Goal: Task Accomplishment & Management: Manage account settings

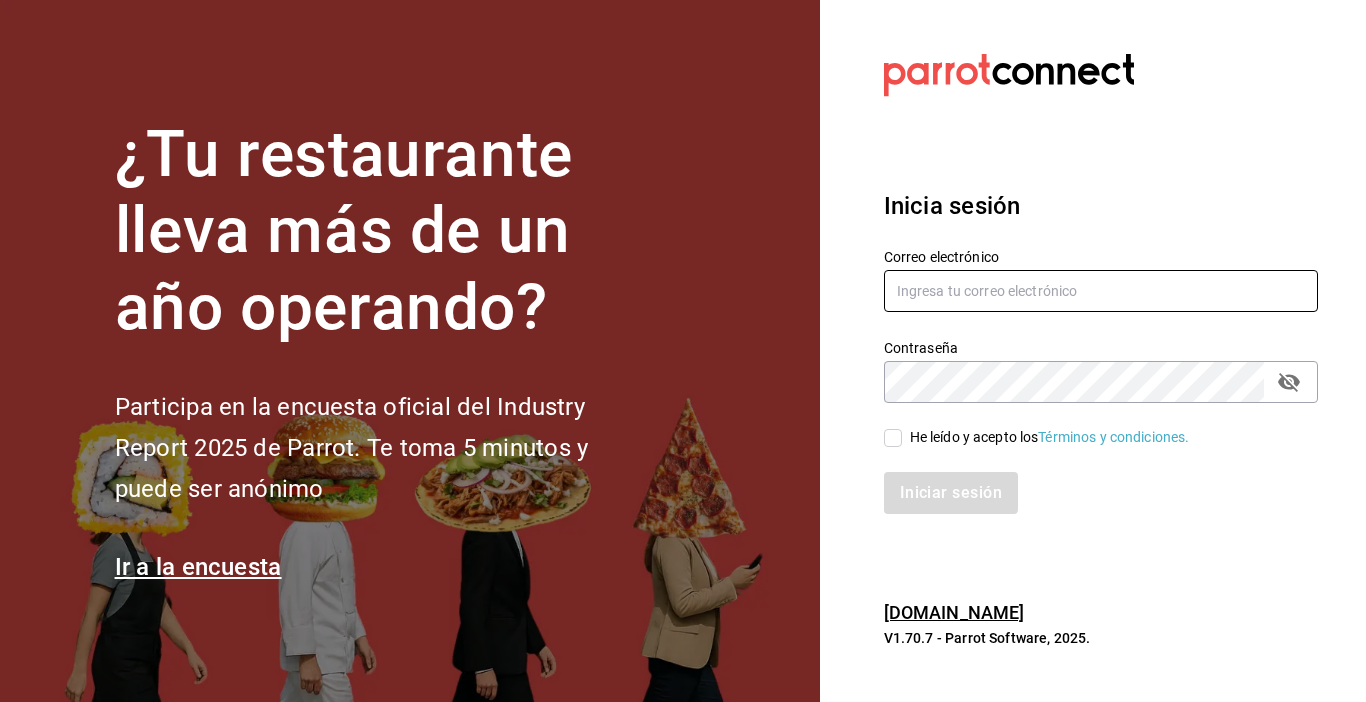
click at [908, 291] on input "text" at bounding box center [1101, 291] width 434 height 42
click at [907, 291] on input "text" at bounding box center [1101, 291] width 434 height 42
click at [926, 288] on input "jimmy" at bounding box center [1101, 291] width 434 height 42
type input "jimmyboycafebistropp@tmail.com"
drag, startPoint x: 1288, startPoint y: 374, endPoint x: 1083, endPoint y: 503, distance: 242.2
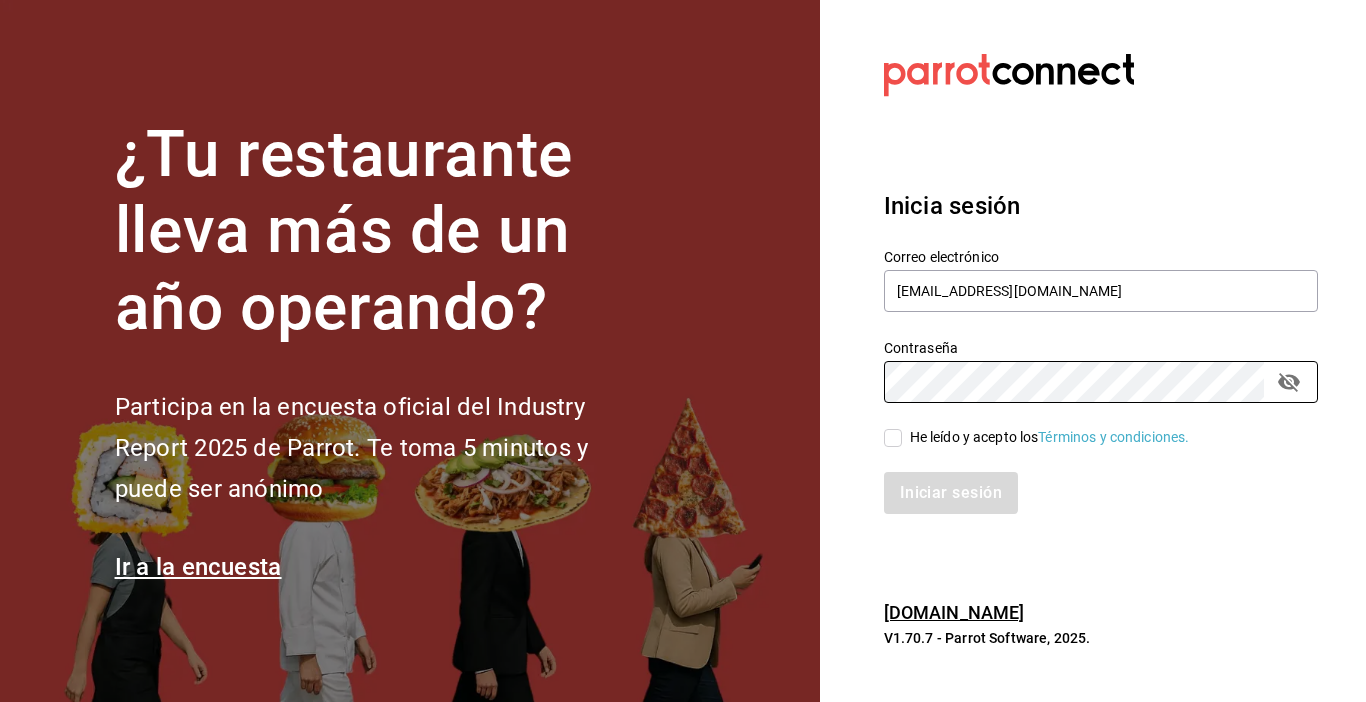
click at [1288, 374] on icon "passwordField" at bounding box center [1289, 382] width 24 height 24
click at [884, 438] on input "He leído y acepto los Términos y condiciones." at bounding box center [893, 438] width 18 height 18
checkbox input "true"
click at [931, 484] on button "Iniciar sesión" at bounding box center [952, 493] width 136 height 42
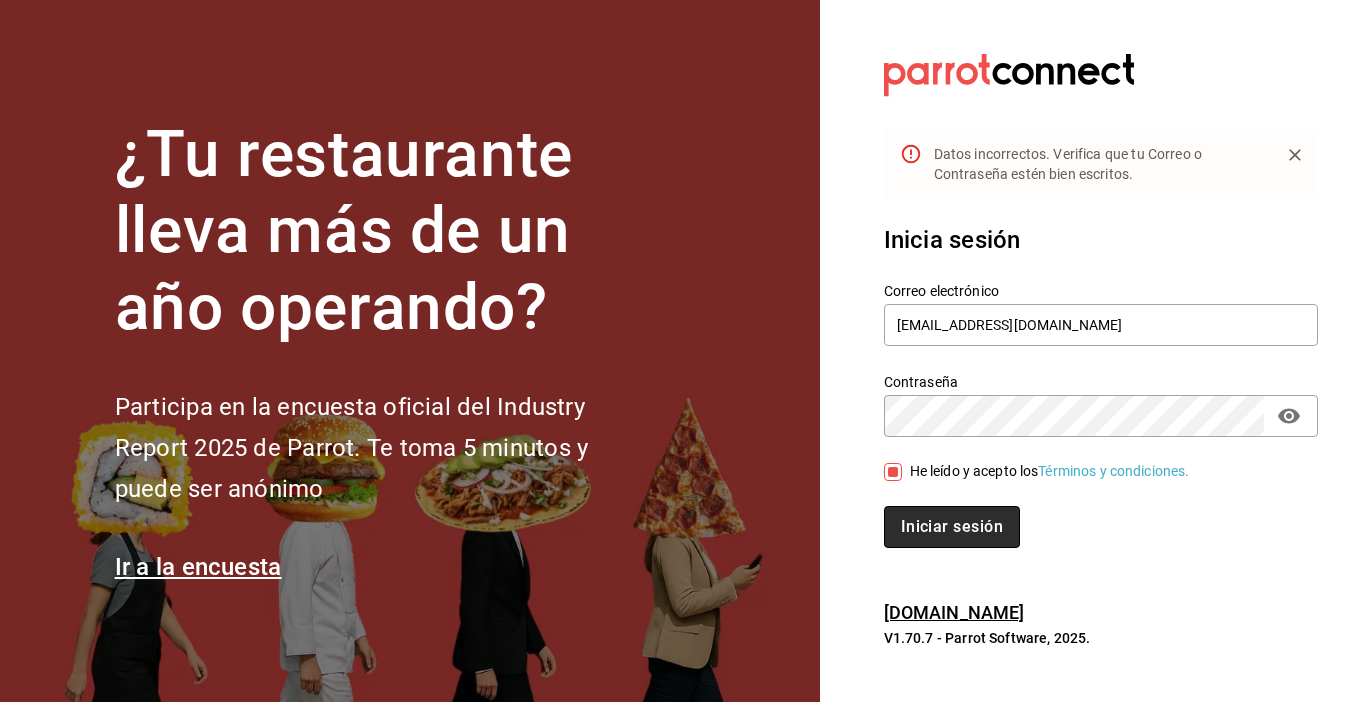
click at [940, 534] on button "Iniciar sesión" at bounding box center [952, 527] width 136 height 42
drag, startPoint x: 1124, startPoint y: 333, endPoint x: 1214, endPoint y: 360, distance: 93.9
click at [879, 327] on div "Correo electrónico jimmyboycafebistropp@tmail.com" at bounding box center [1089, 303] width 458 height 91
click at [1080, 330] on input "jimmyboycafebistropp@gmai.com" at bounding box center [1101, 325] width 434 height 42
click at [1084, 323] on input "jimmyboycafebistropp@gmai.com" at bounding box center [1101, 325] width 434 height 42
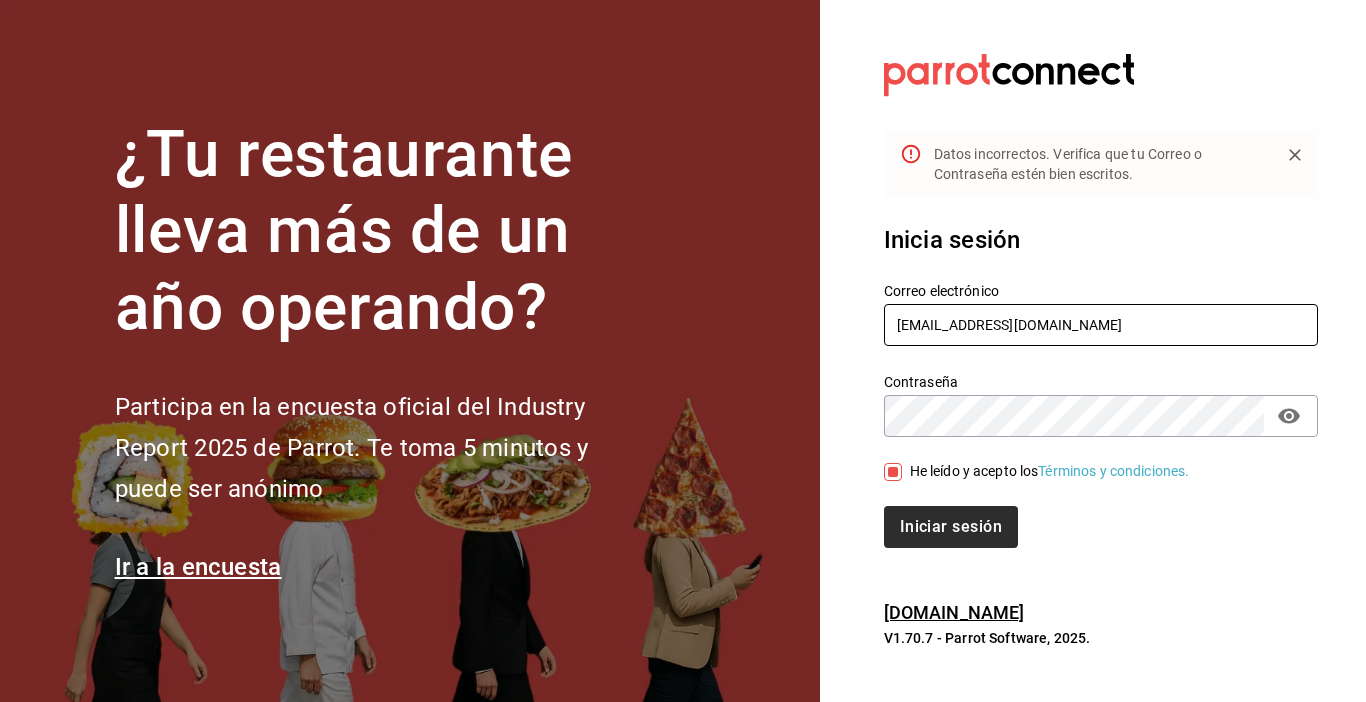
type input "jimmyboycafebistropp@gmail.com"
click at [934, 536] on button "Iniciar sesión" at bounding box center [952, 527] width 136 height 42
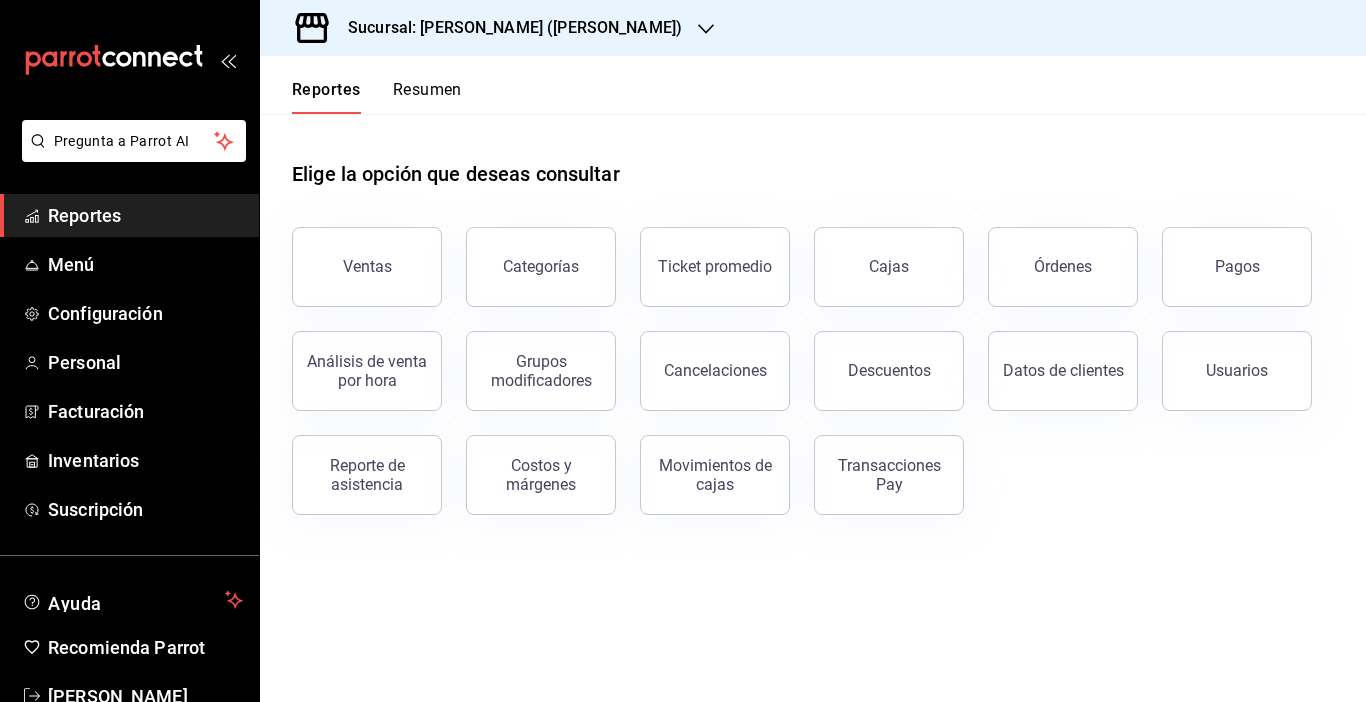
click at [698, 32] on icon "button" at bounding box center [706, 29] width 16 height 16
click at [698, 26] on icon "button" at bounding box center [706, 29] width 16 height 16
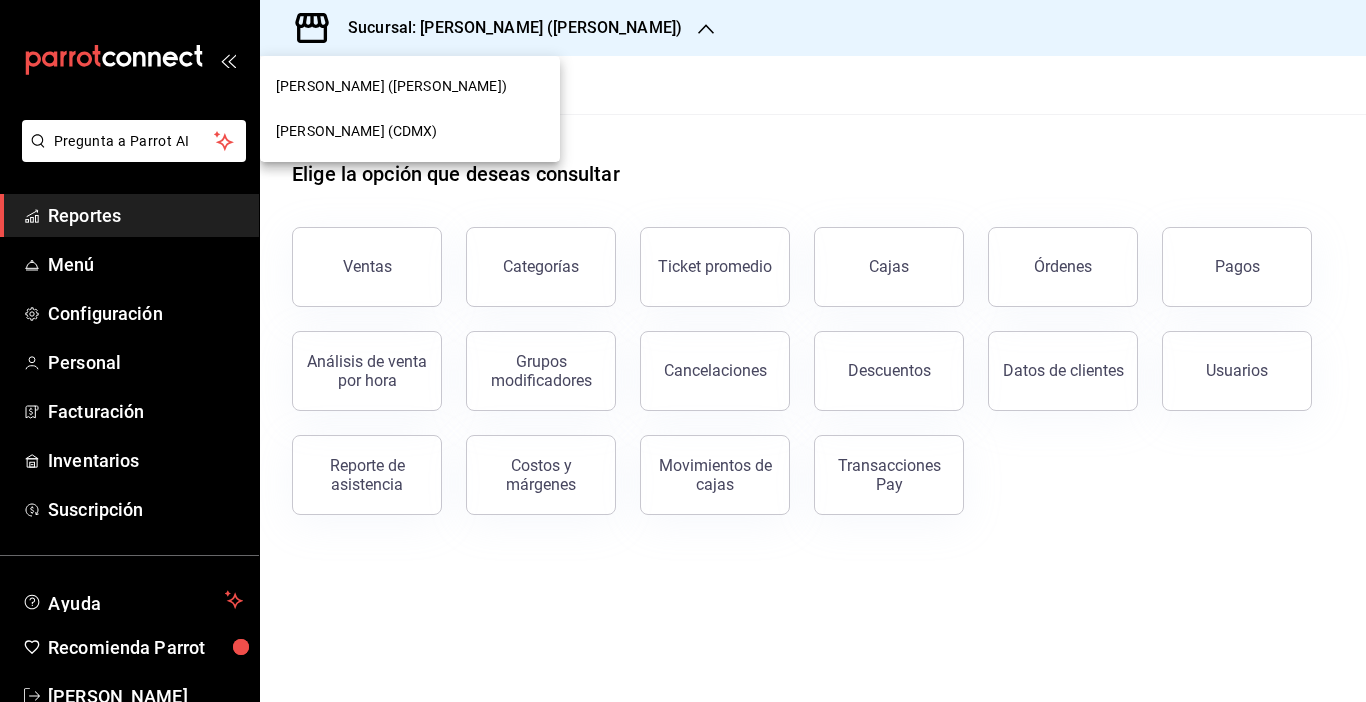
click at [305, 132] on span "[PERSON_NAME] (CDMX)" at bounding box center [357, 131] width 162 height 21
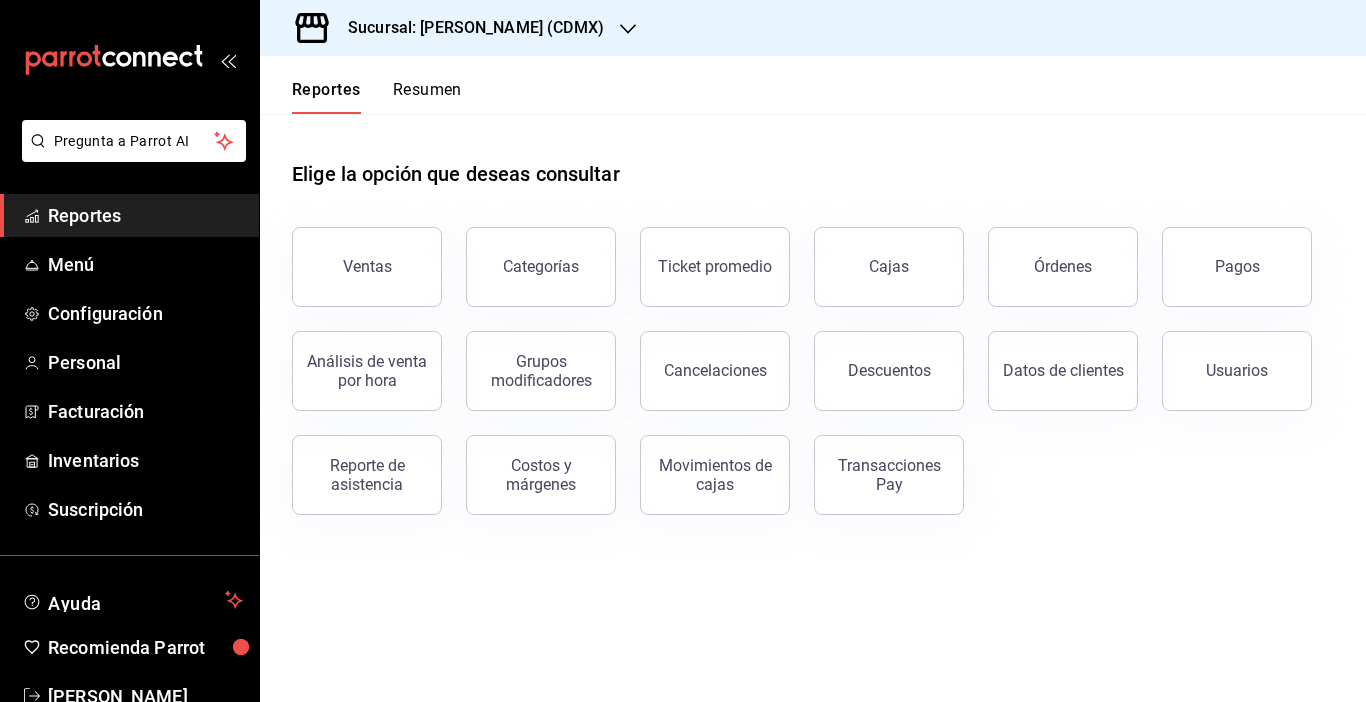
click at [116, 209] on span "Reportes" at bounding box center [145, 215] width 195 height 27
click at [1226, 273] on div "Pagos" at bounding box center [1237, 266] width 45 height 19
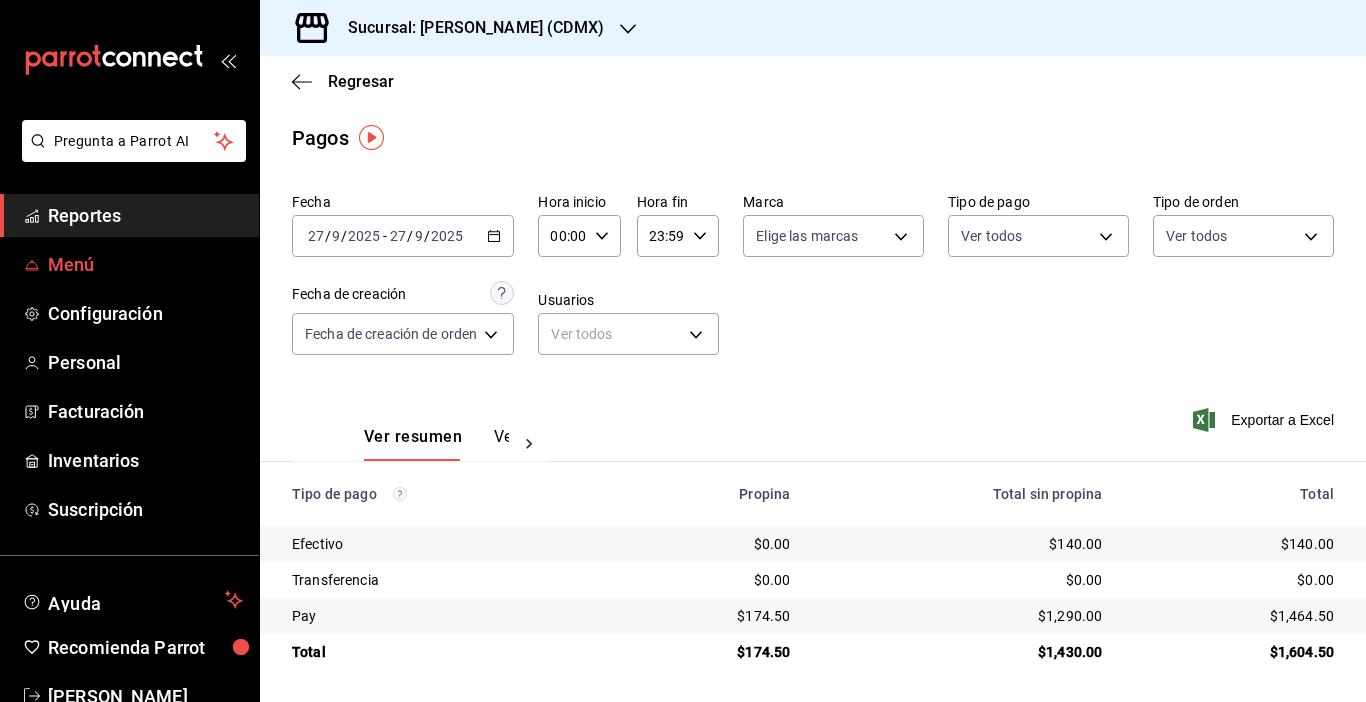
scroll to position [1, 0]
click at [114, 215] on span "Reportes" at bounding box center [145, 215] width 195 height 27
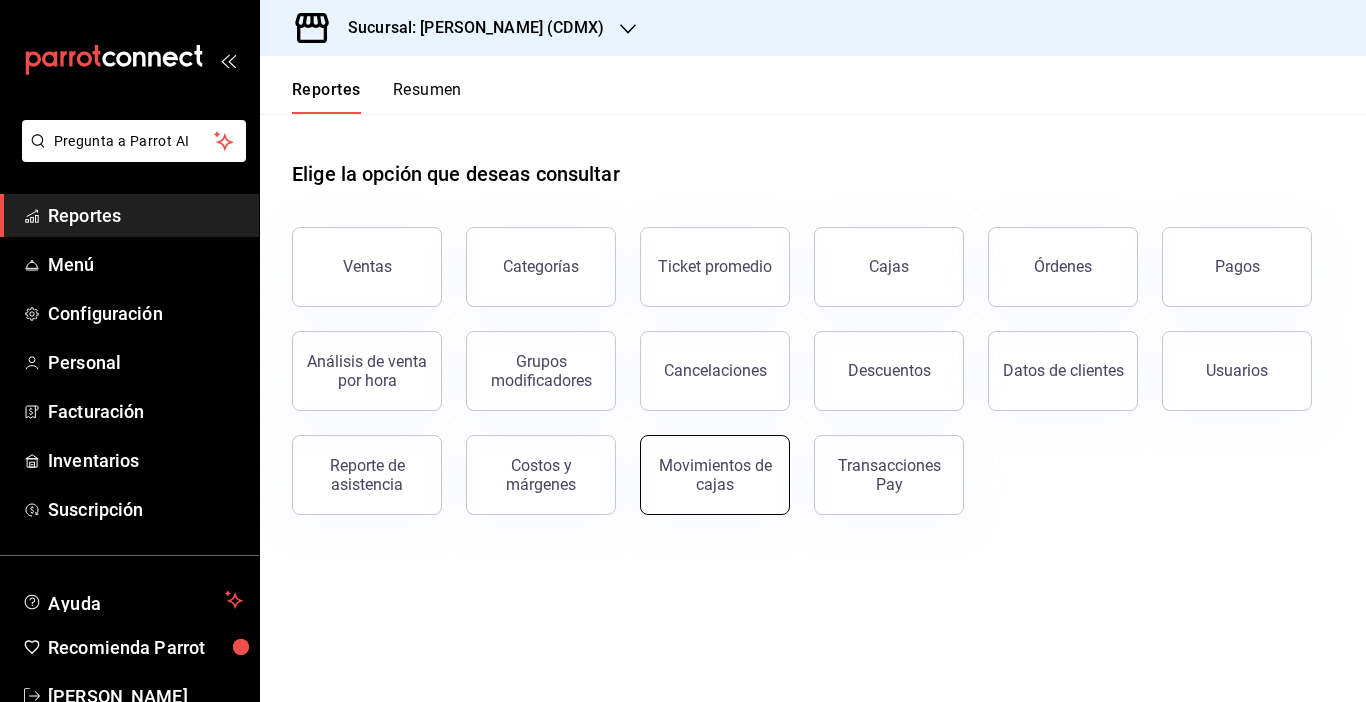
click at [727, 479] on div "Movimientos de cajas" at bounding box center [715, 475] width 124 height 38
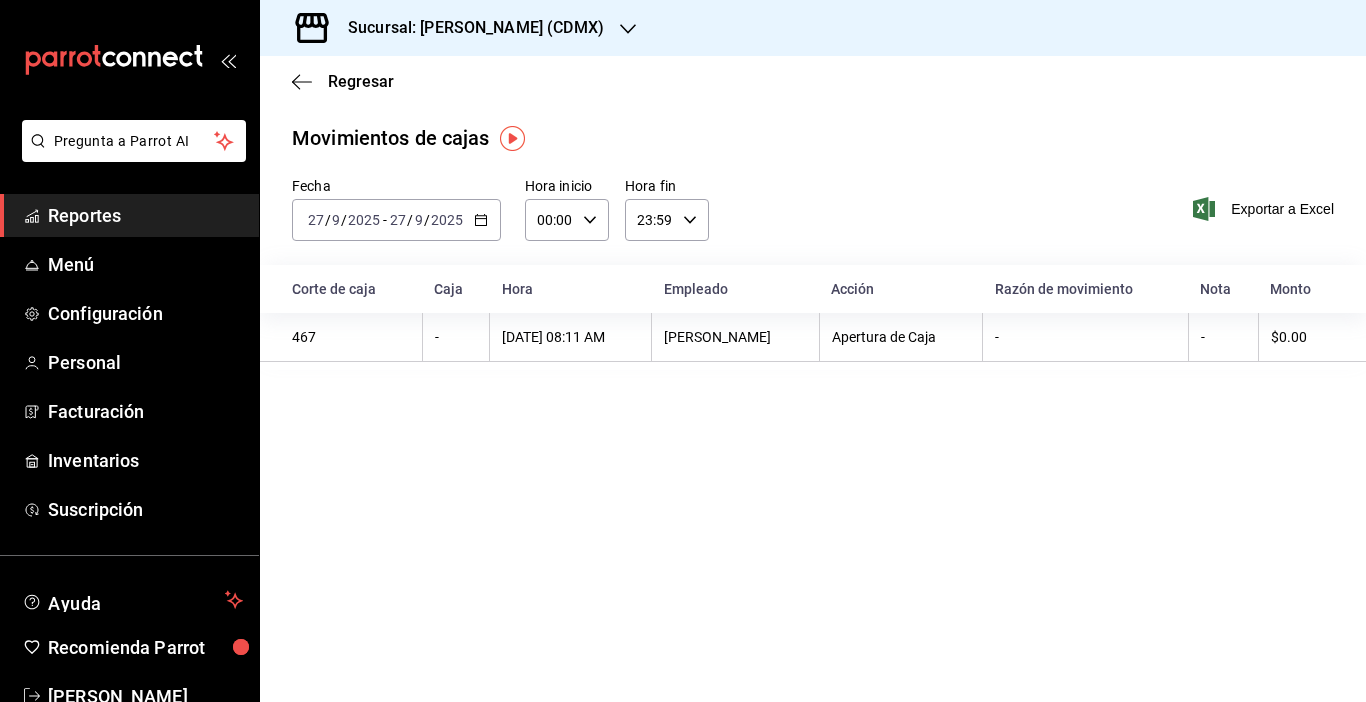
click at [123, 217] on span "Reportes" at bounding box center [145, 215] width 195 height 27
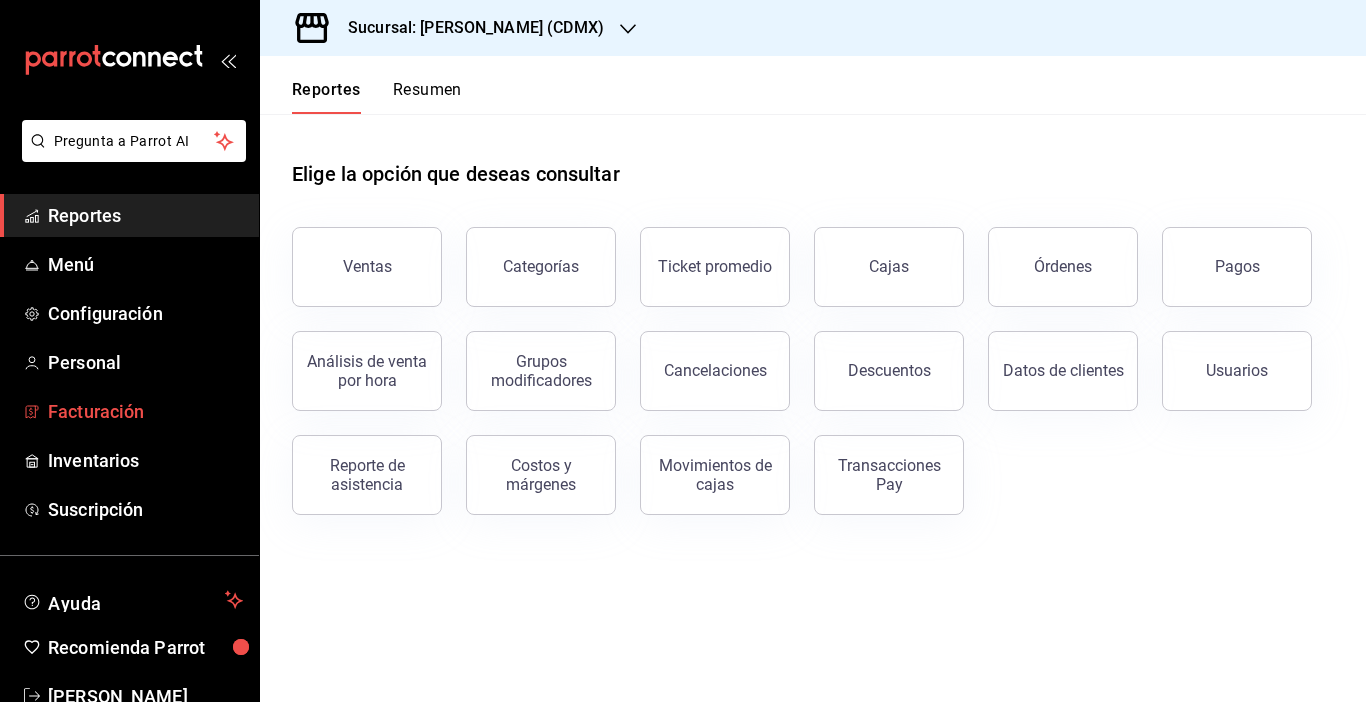
click at [105, 414] on span "Facturación" at bounding box center [145, 411] width 195 height 27
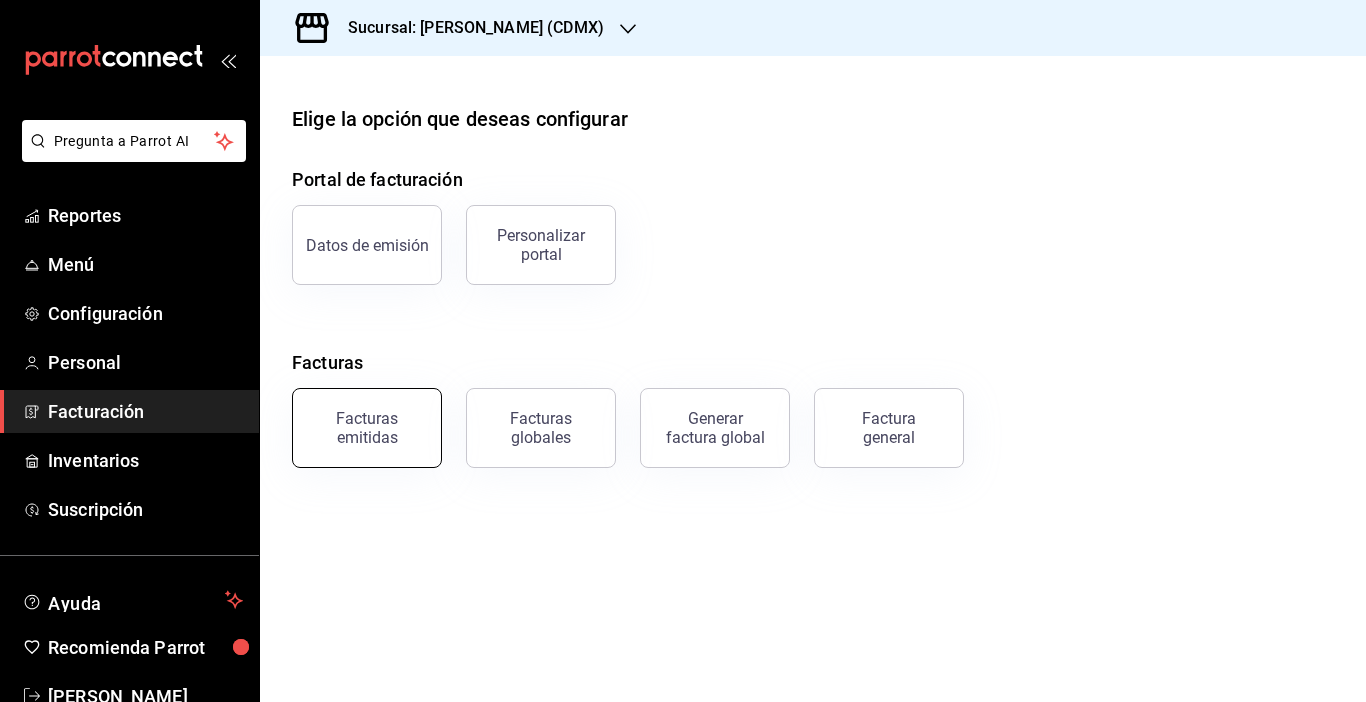
click at [404, 427] on div "Facturas emitidas" at bounding box center [367, 428] width 124 height 38
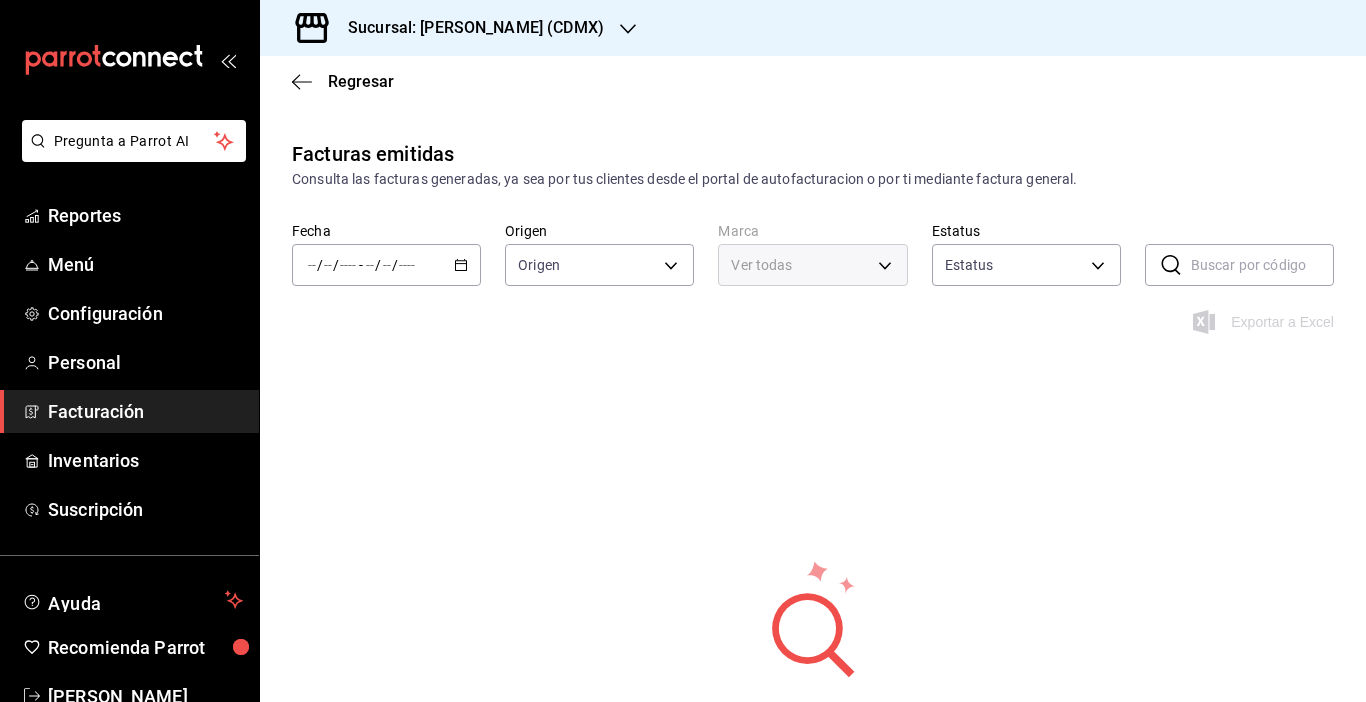
type input "ORDER_INVOICE,GENERAL_INVOICE"
type input "ACTIVE,PENDING_CANCELLATION,CANCELLED,PRE_CANCELLED"
type input "9d857179-f675-4b4b-a0fb-66a1373ffd7d"
click at [83, 217] on span "Reportes" at bounding box center [145, 215] width 195 height 27
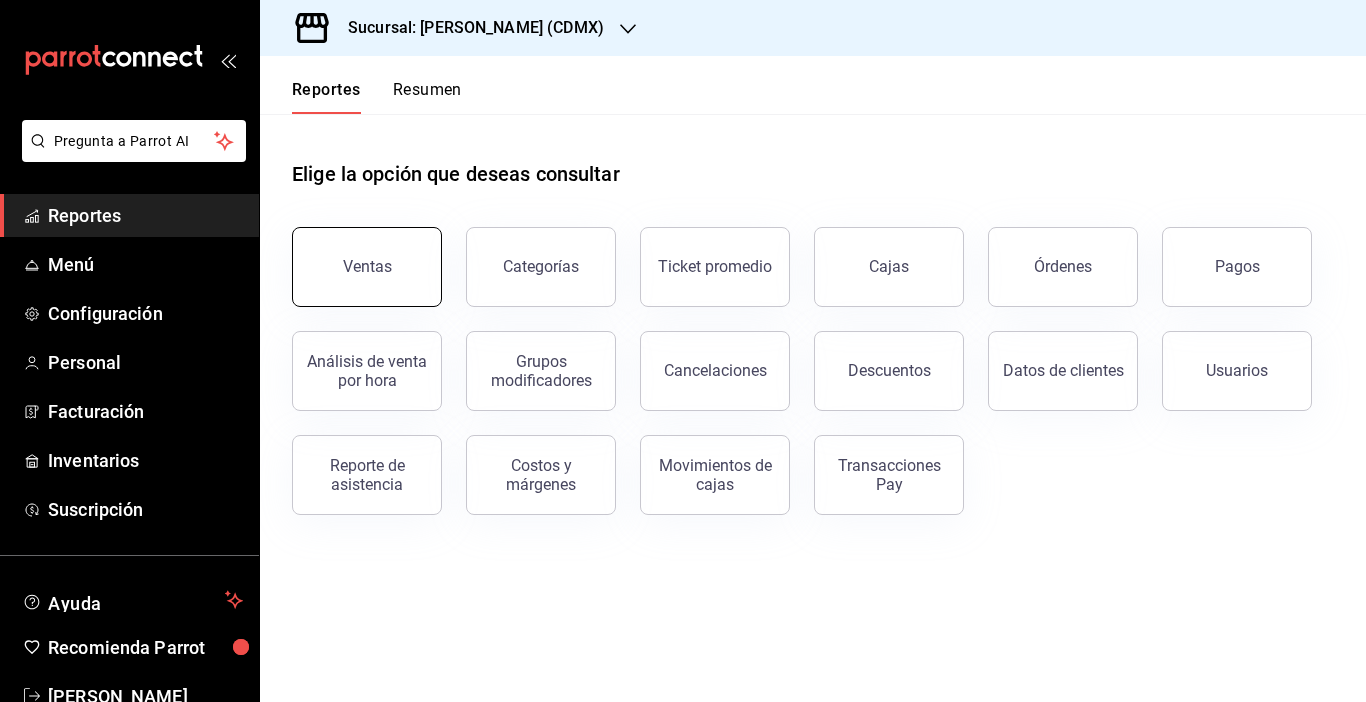
click at [325, 265] on button "Ventas" at bounding box center [367, 267] width 150 height 80
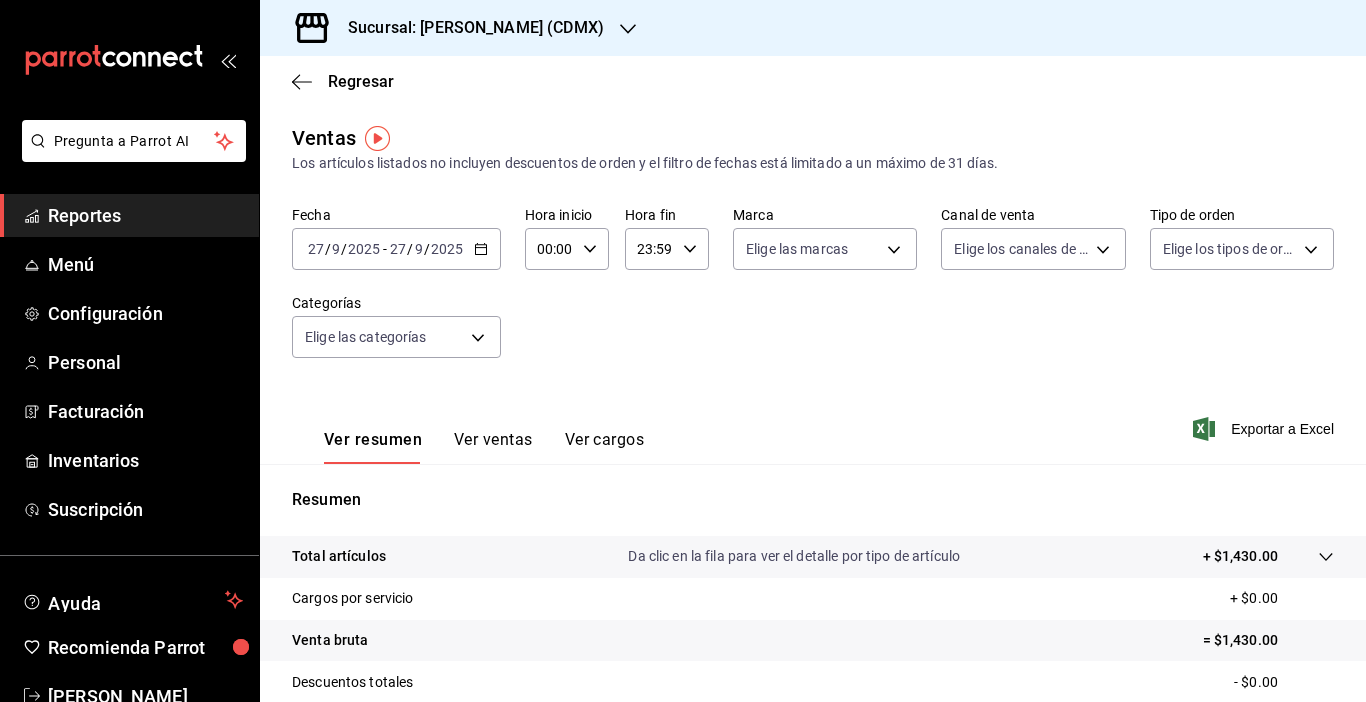
click at [483, 253] on icon "button" at bounding box center [481, 249] width 14 height 14
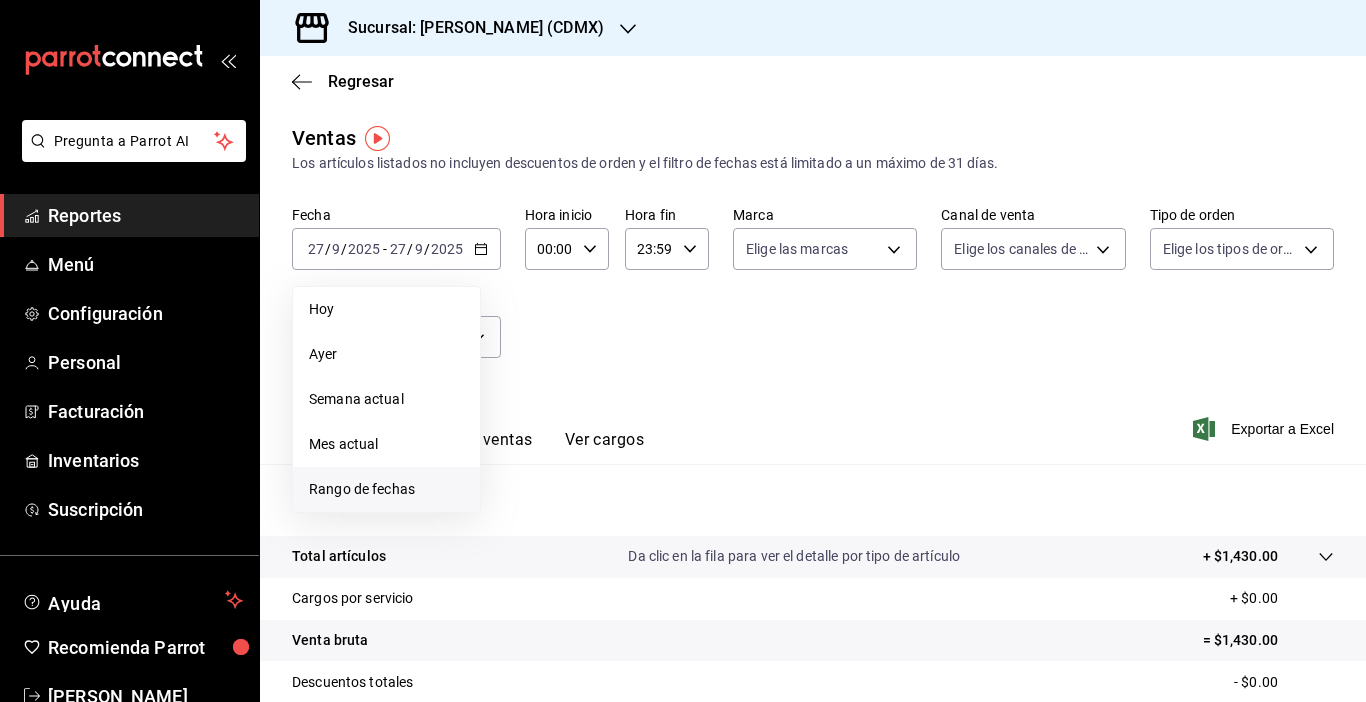
click at [341, 492] on span "Rango de fechas" at bounding box center [386, 489] width 155 height 21
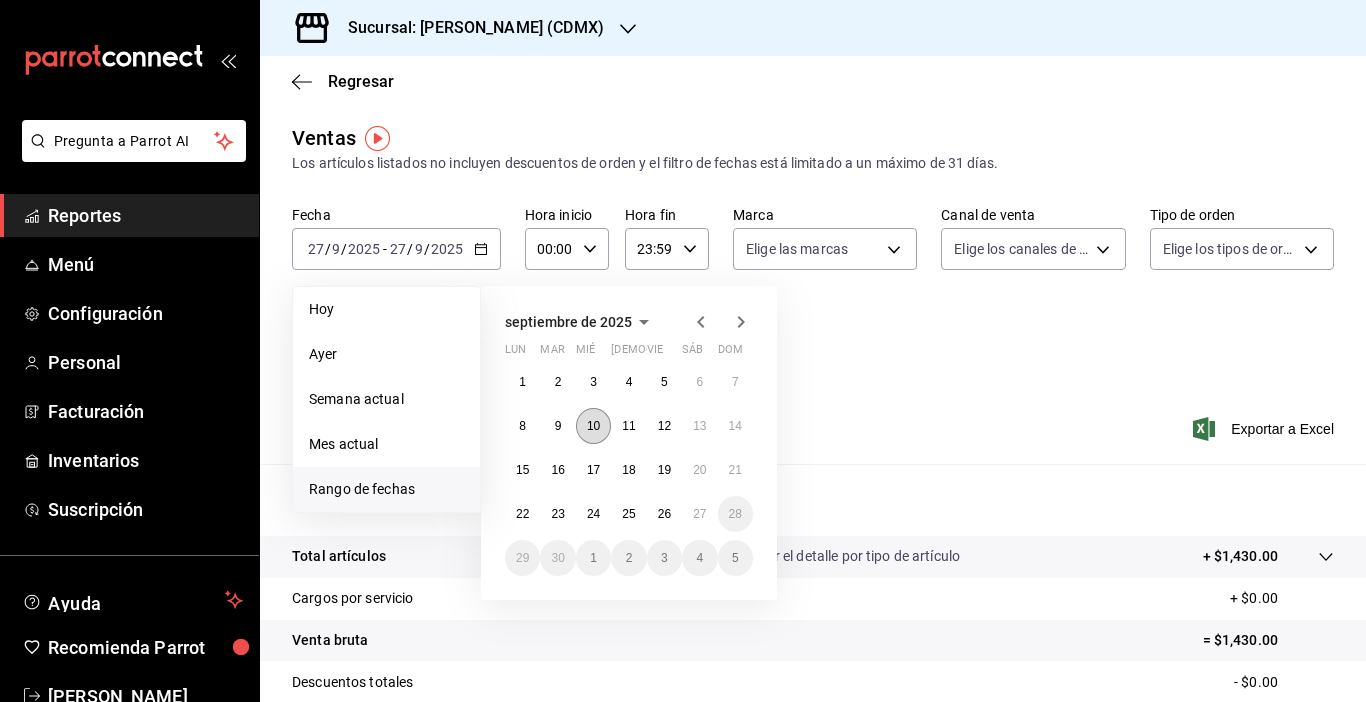
click at [598, 419] on abbr "10" at bounding box center [593, 426] width 13 height 14
click at [594, 431] on abbr "10" at bounding box center [593, 426] width 13 height 14
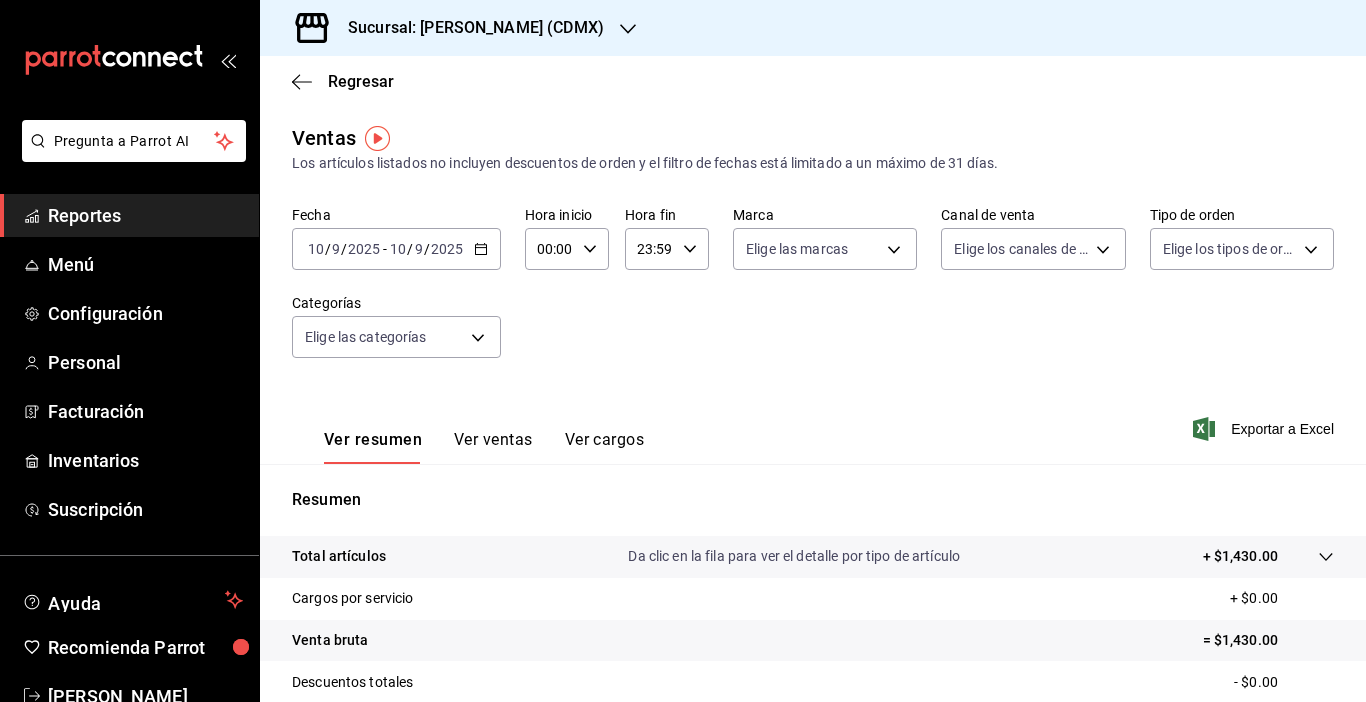
click at [594, 431] on button "Ver cargos" at bounding box center [605, 447] width 80 height 34
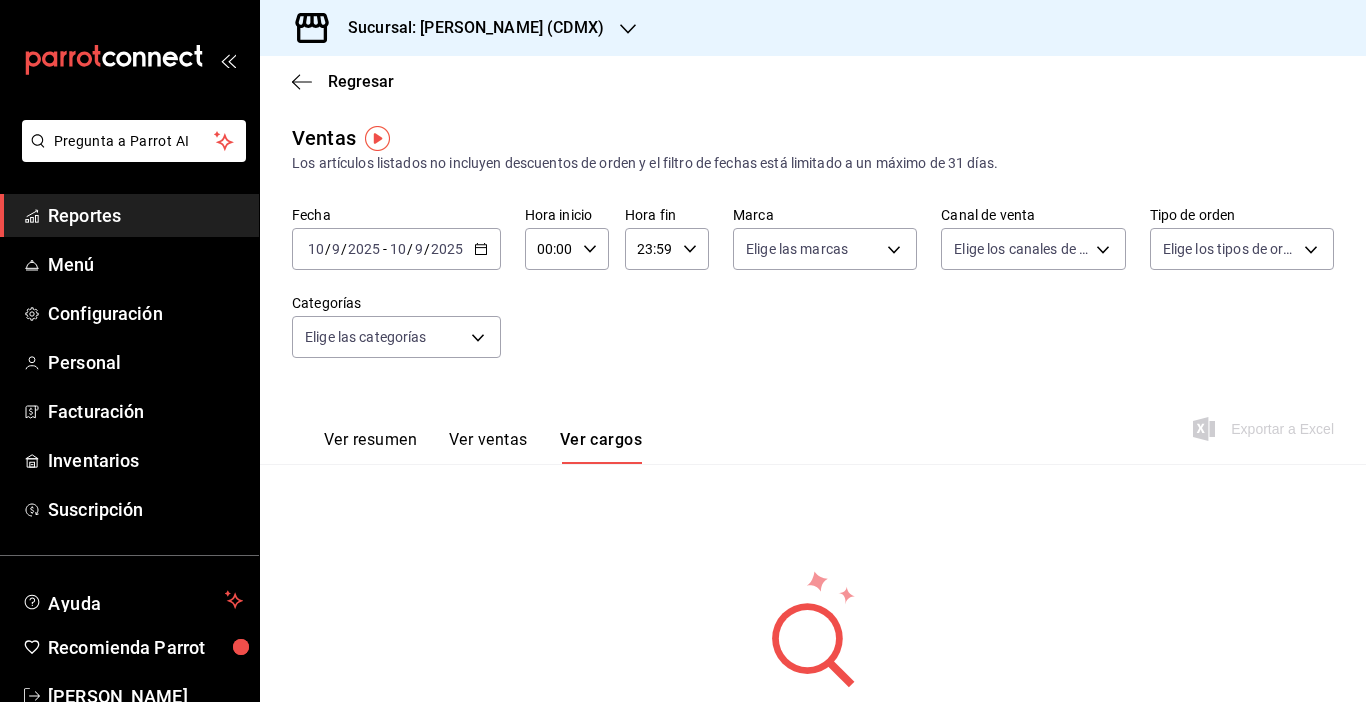
click at [484, 440] on button "Ver ventas" at bounding box center [488, 447] width 79 height 34
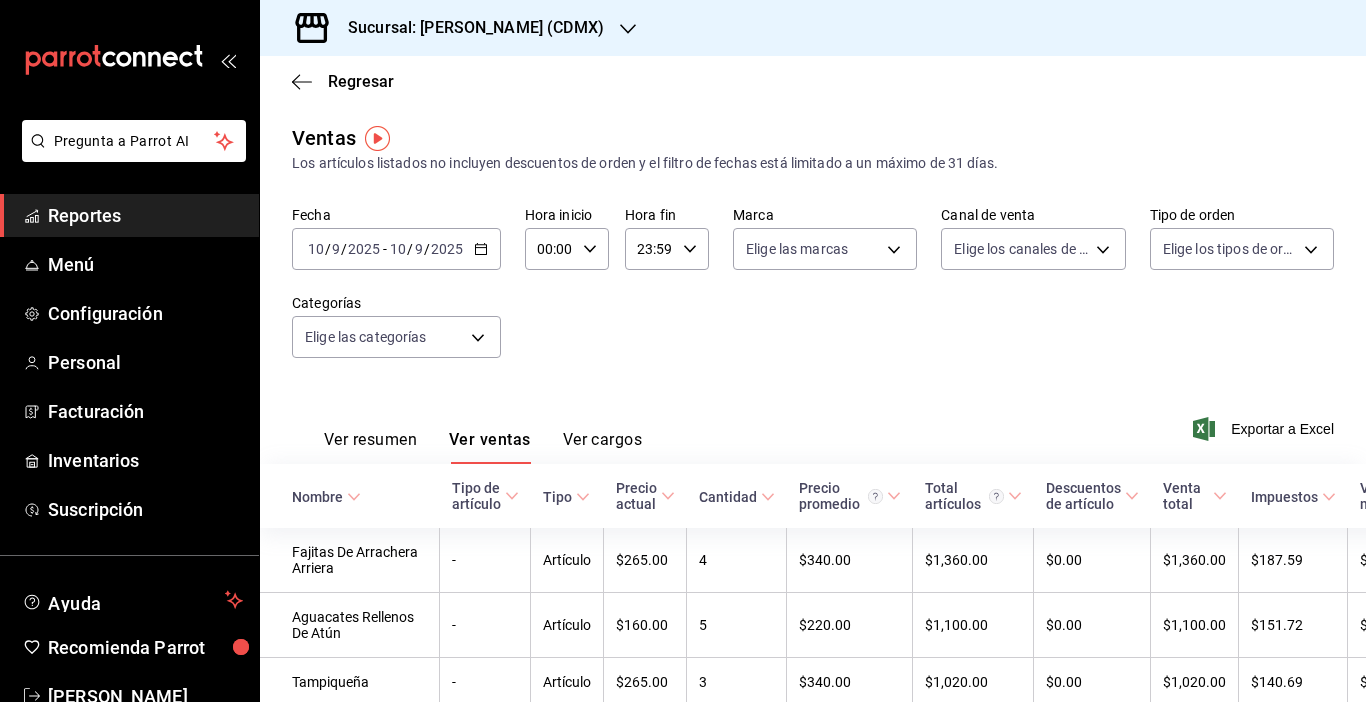
click at [391, 435] on button "Ver resumen" at bounding box center [370, 447] width 93 height 34
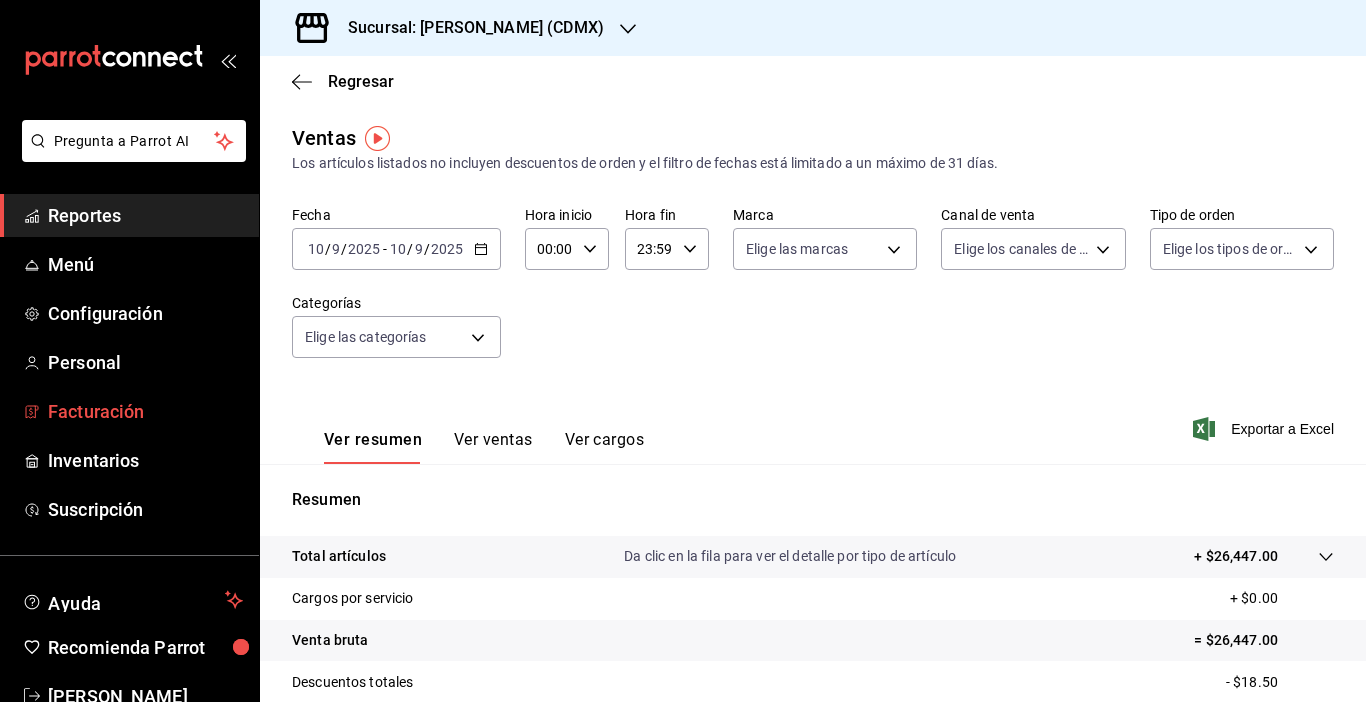
click at [101, 413] on span "Facturación" at bounding box center [145, 411] width 195 height 27
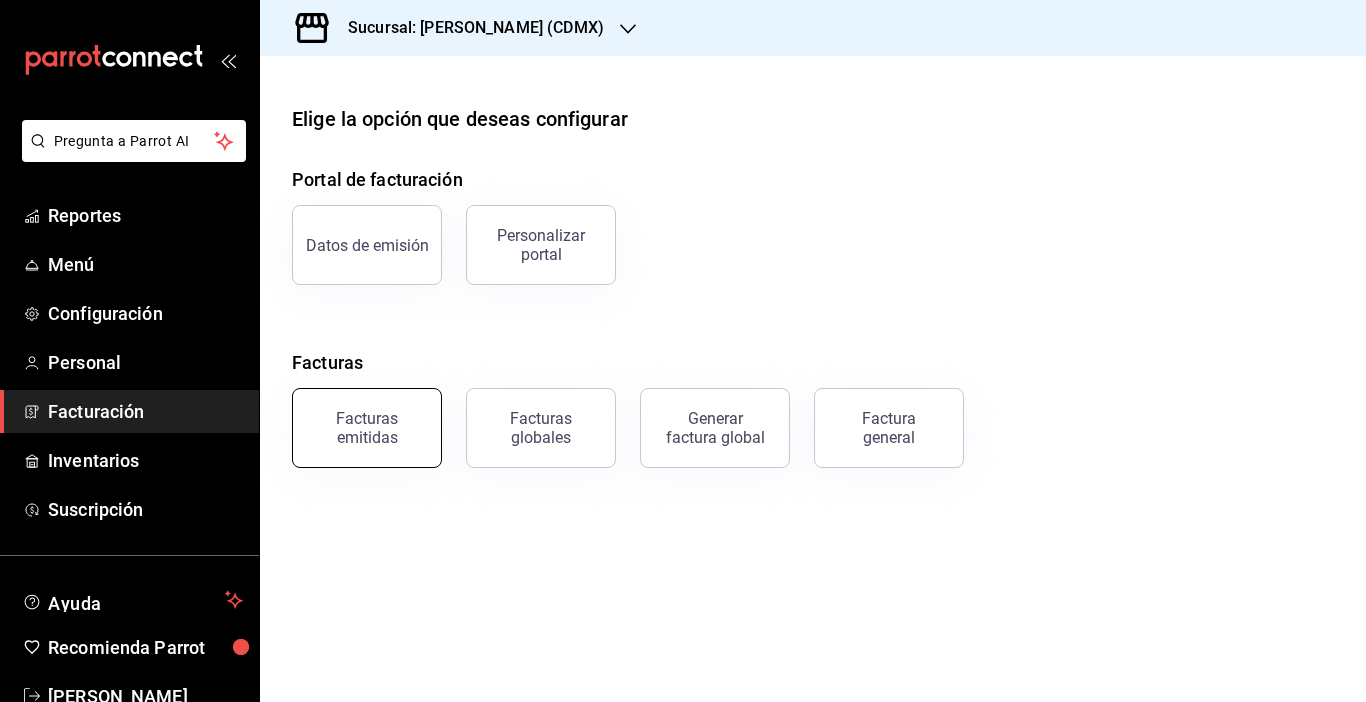
click at [401, 448] on button "Facturas emitidas" at bounding box center [367, 428] width 150 height 80
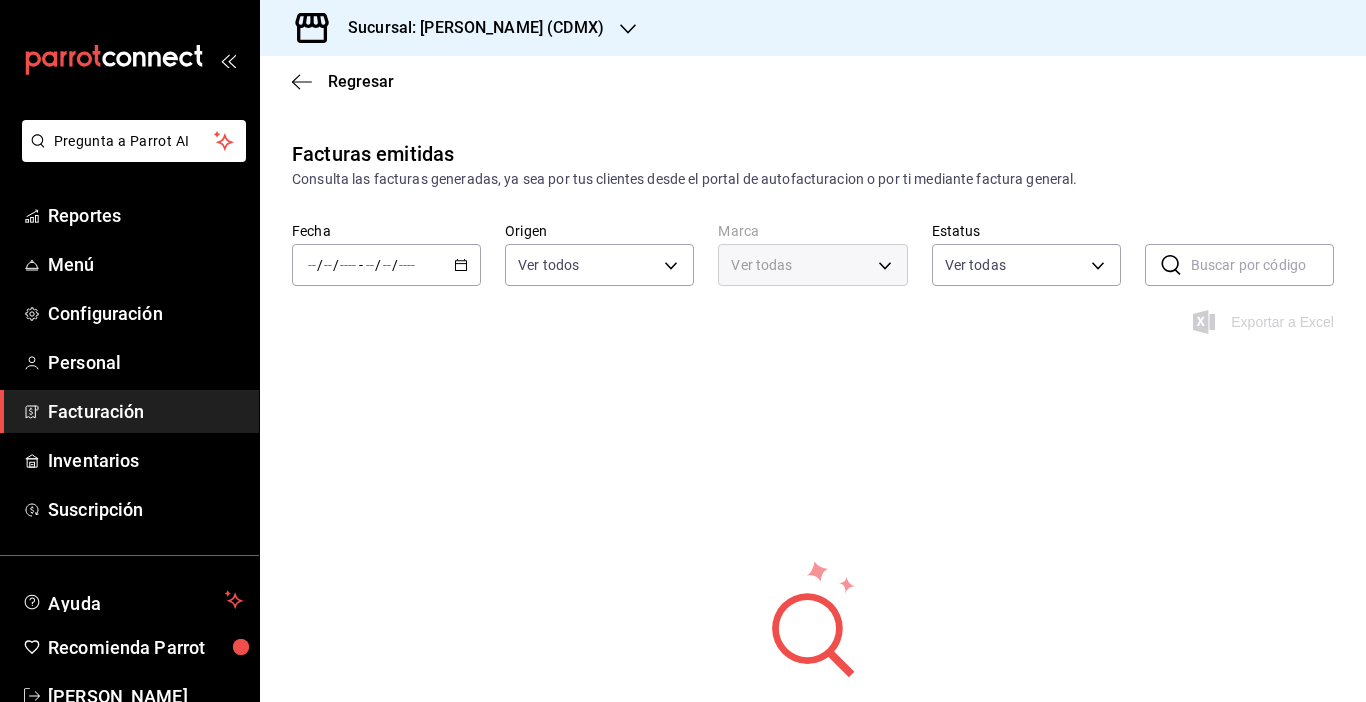
type input "ORDER_INVOICE,GENERAL_INVOICE"
type input "ACTIVE,PENDING_CANCELLATION,CANCELLED,PRE_CANCELLED"
type input "9d857179-f675-4b4b-a0fb-66a1373ffd7d"
click at [488, 468] on div "Facturas emitidas Consulta las facturas generadas, ya sea por tus clientes desd…" at bounding box center [813, 484] width 1106 height 691
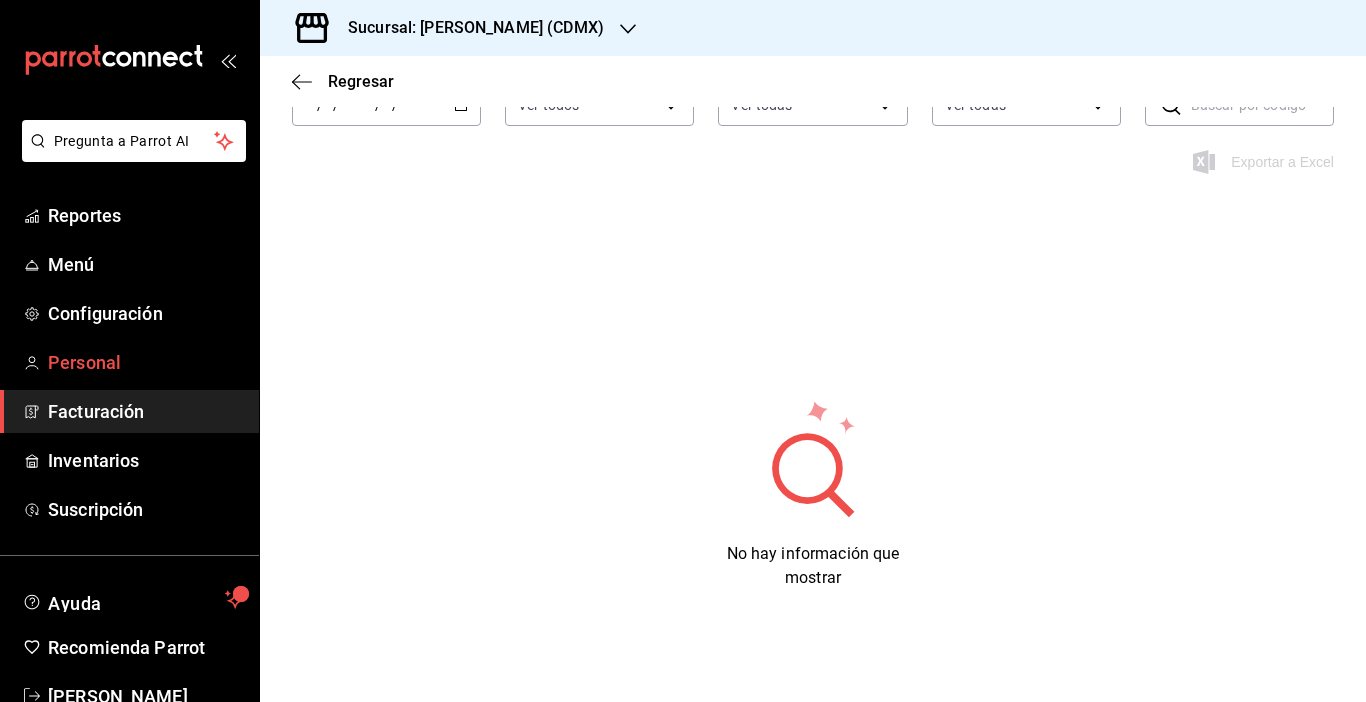
scroll to position [53, 0]
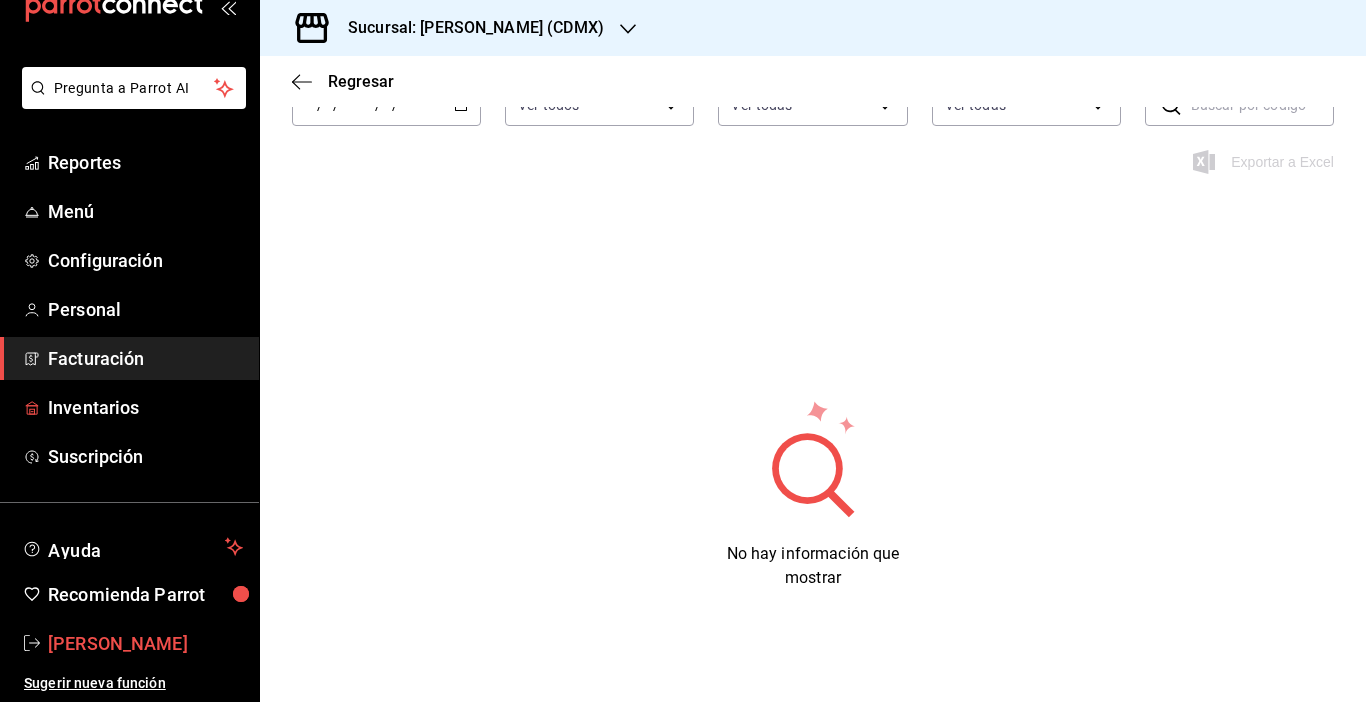
click at [68, 640] on span "[PERSON_NAME]" at bounding box center [145, 643] width 195 height 27
